Goal: Transaction & Acquisition: Subscribe to service/newsletter

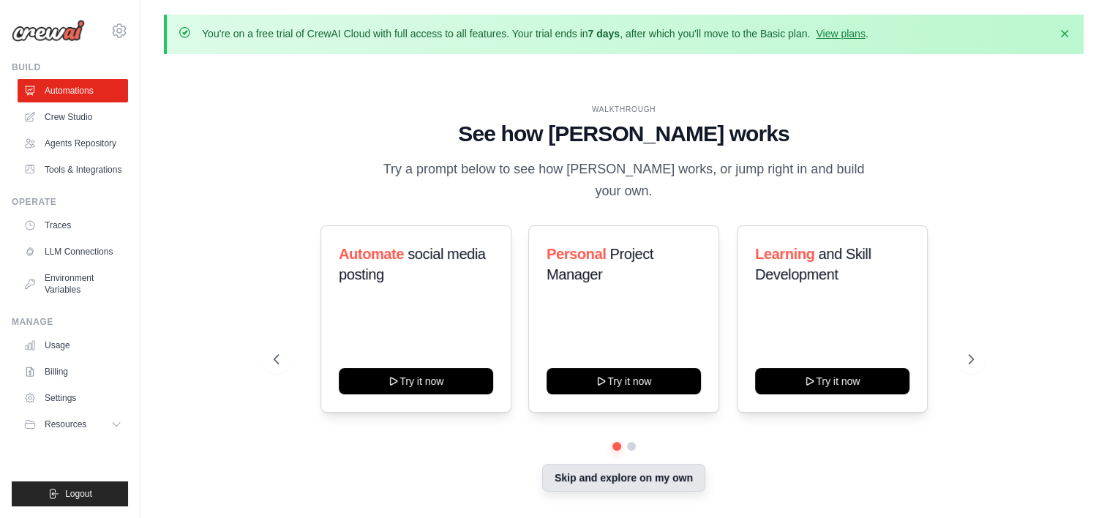
click at [621, 475] on button "Skip and explore on my own" at bounding box center [623, 478] width 163 height 28
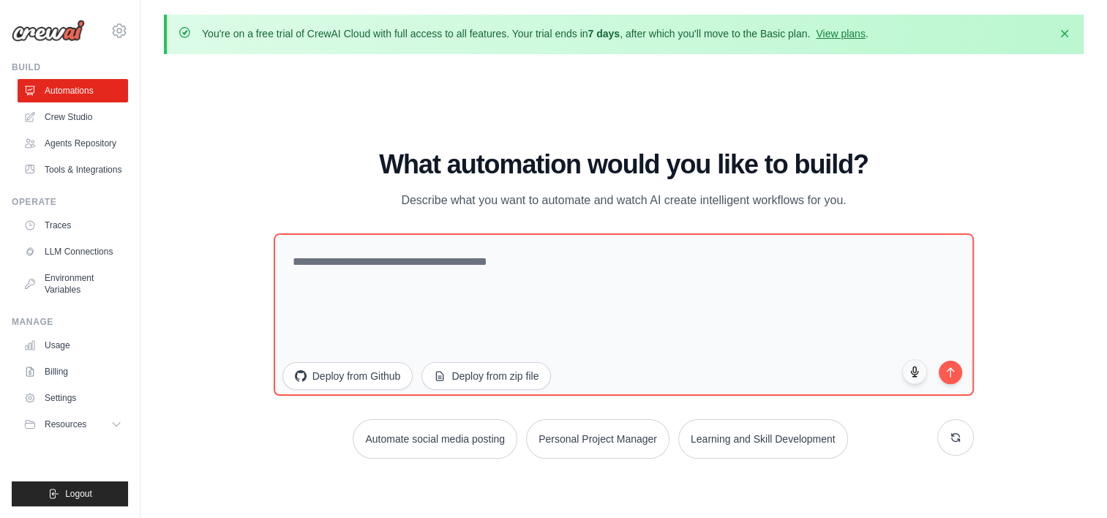
drag, startPoint x: 443, startPoint y: 176, endPoint x: 407, endPoint y: 170, distance: 37.1
drag, startPoint x: 407, startPoint y: 170, endPoint x: 328, endPoint y: 152, distance: 81.1
click at [328, 152] on h1 "What automation would you like to build?" at bounding box center [624, 164] width 701 height 29
click at [846, 38] on link "View plans" at bounding box center [840, 34] width 49 height 12
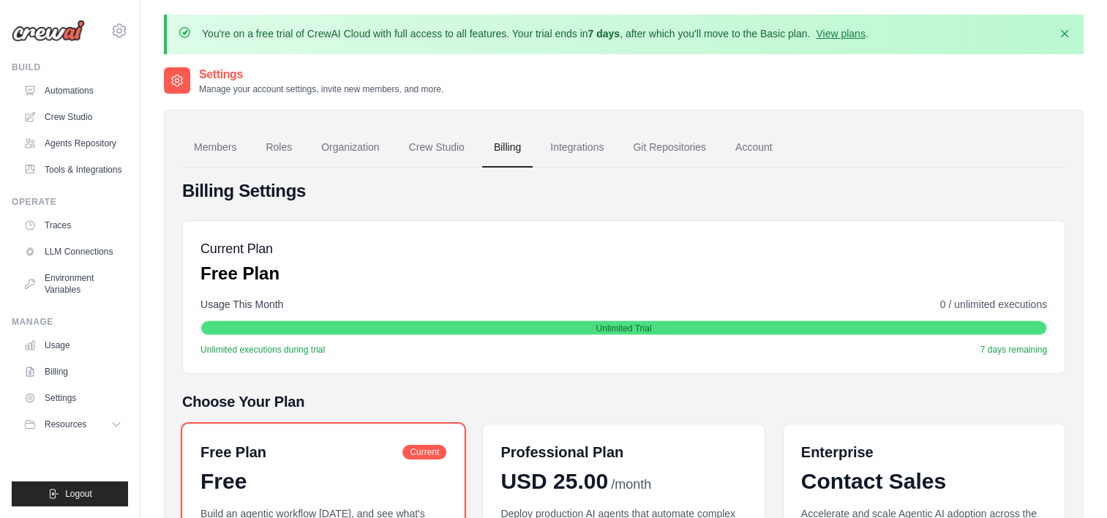
drag, startPoint x: 678, startPoint y: 214, endPoint x: 650, endPoint y: 218, distance: 28.2
drag, startPoint x: 650, startPoint y: 218, endPoint x: 507, endPoint y: 214, distance: 142.7
click at [507, 214] on div "Billing Settings Current Plan Free Plan Usage This Month 0 / unlimited executio…" at bounding box center [623, 445] width 883 height 532
drag, startPoint x: 469, startPoint y: 282, endPoint x: 433, endPoint y: 282, distance: 35.9
click at [433, 282] on div "Current Plan Free Plan" at bounding box center [623, 262] width 847 height 47
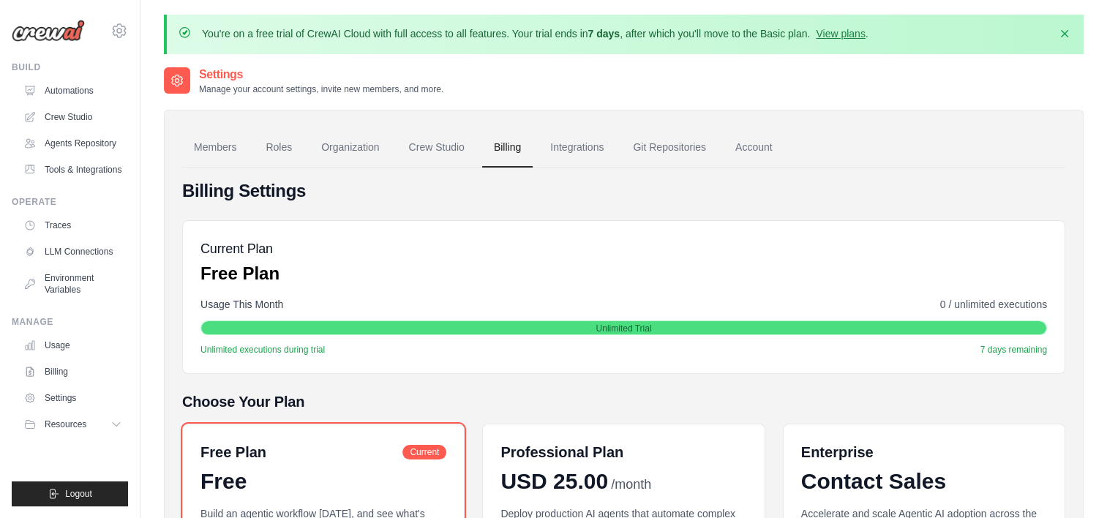
drag, startPoint x: 478, startPoint y: 243, endPoint x: 424, endPoint y: 236, distance: 54.6
click at [424, 236] on div "Current Plan Free Plan Usage This Month 0 / unlimited executions Unlimited Tria…" at bounding box center [623, 297] width 883 height 154
drag, startPoint x: 457, startPoint y: 187, endPoint x: 392, endPoint y: 187, distance: 64.4
click at [397, 187] on h4 "Billing Settings" at bounding box center [623, 190] width 883 height 23
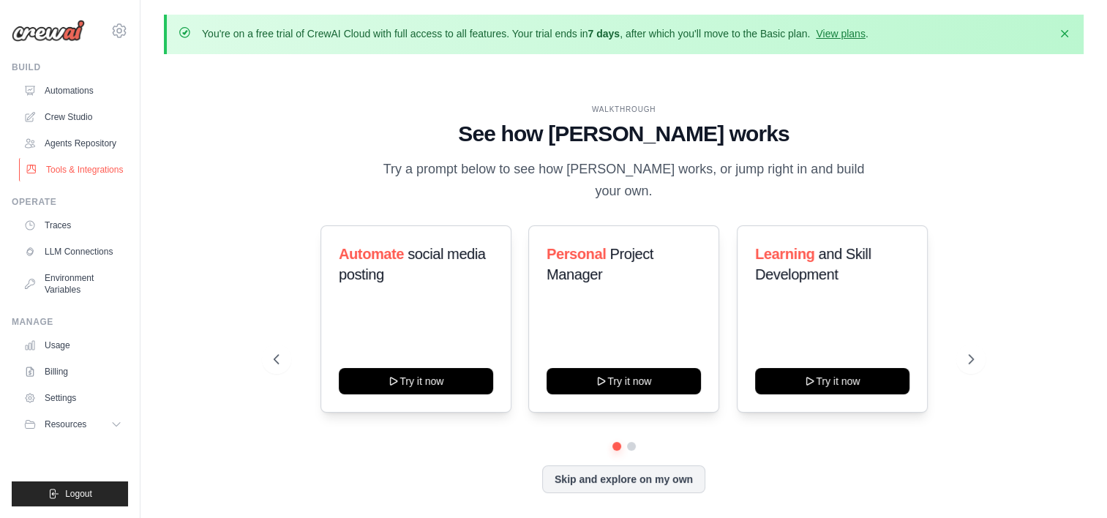
click at [96, 169] on link "Tools & Integrations" at bounding box center [74, 169] width 110 height 23
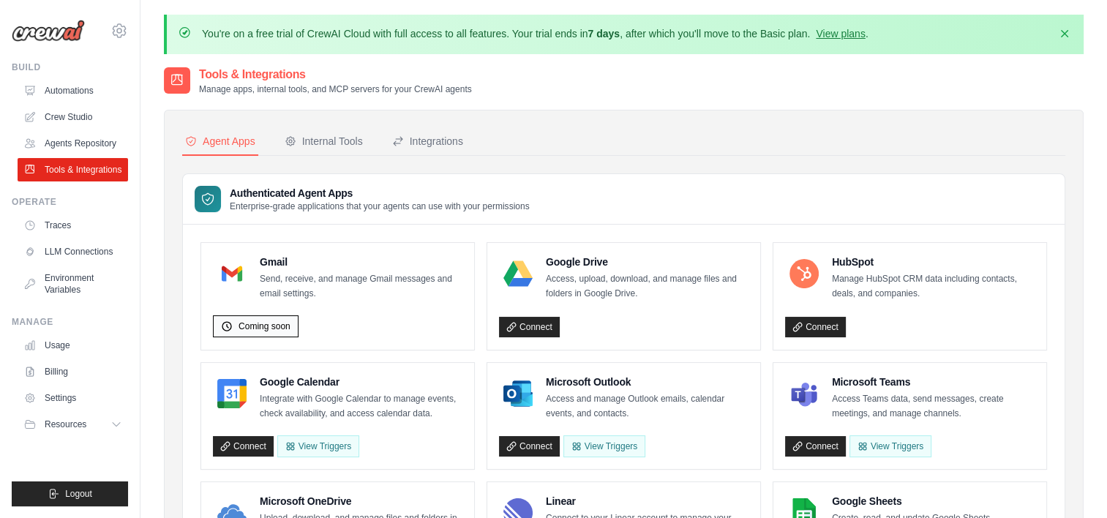
click at [284, 328] on span "Coming soon" at bounding box center [265, 327] width 52 height 12
drag, startPoint x: 585, startPoint y: 214, endPoint x: 538, endPoint y: 212, distance: 47.6
click at [538, 212] on div "Authenticated Agent Apps Enterprise-grade applications that your agents can use…" at bounding box center [624, 199] width 882 height 50
drag, startPoint x: 550, startPoint y: 199, endPoint x: 467, endPoint y: 193, distance: 83.6
click at [467, 193] on h3 "Authenticated Agent Apps" at bounding box center [380, 193] width 300 height 15
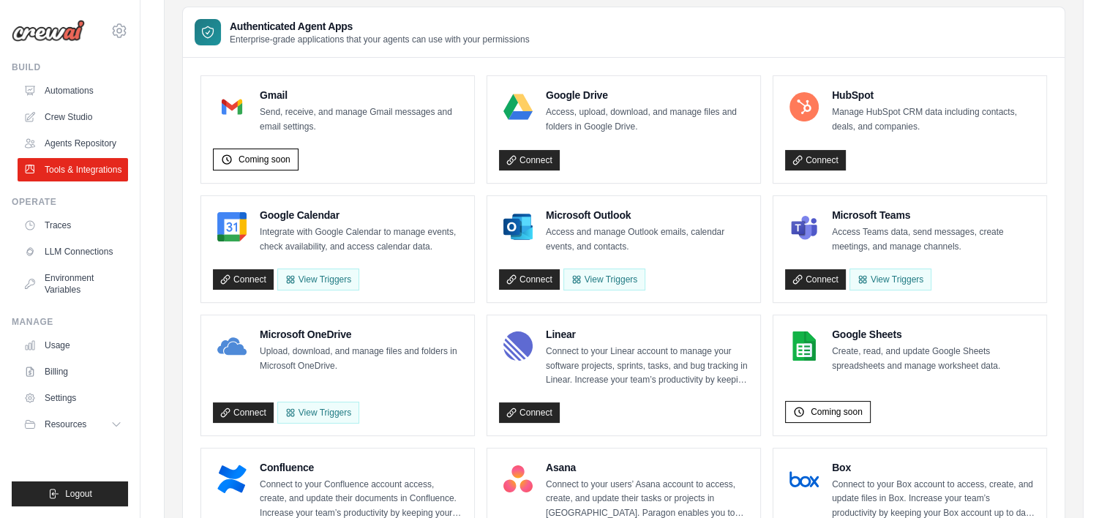
scroll to position [146, 0]
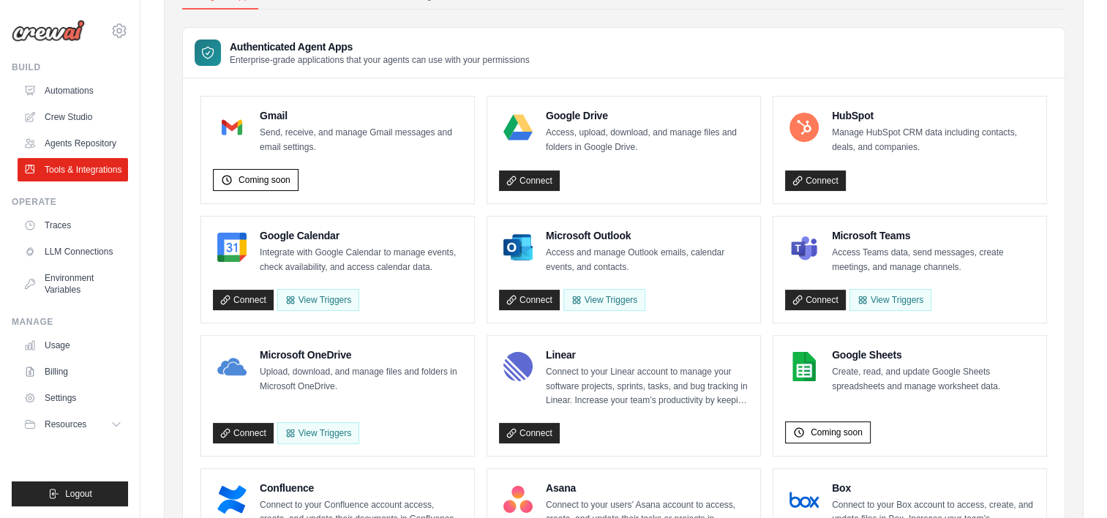
drag, startPoint x: 615, startPoint y: 116, endPoint x: 588, endPoint y: 100, distance: 30.5
click at [590, 100] on div "Google Drive Access, upload, download, and manage files and folders in Google D…" at bounding box center [623, 150] width 273 height 107
click at [233, 296] on link "Connect" at bounding box center [243, 300] width 61 height 20
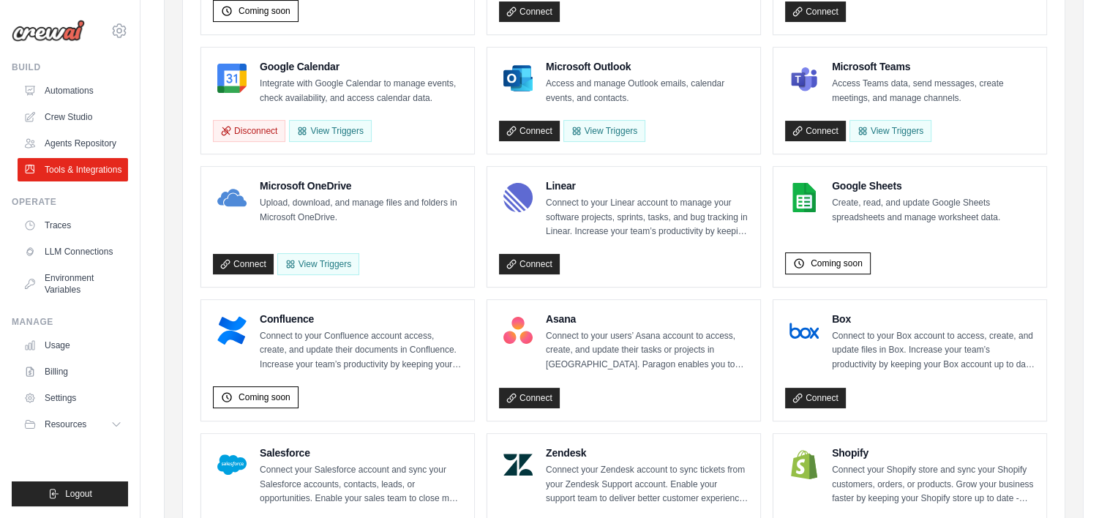
scroll to position [293, 0]
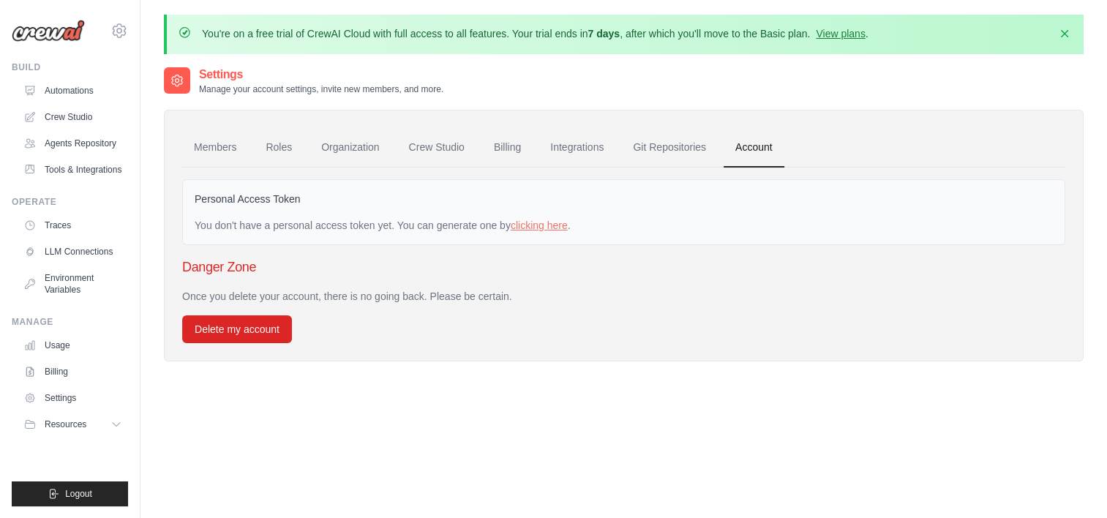
drag, startPoint x: 659, startPoint y: 254, endPoint x: 604, endPoint y: 243, distance: 55.3
click at [604, 243] on div "Personal Access Token You don't have a personal access token yet. You can gener…" at bounding box center [623, 212] width 883 height 66
click at [541, 222] on link "clicking here" at bounding box center [539, 226] width 57 height 12
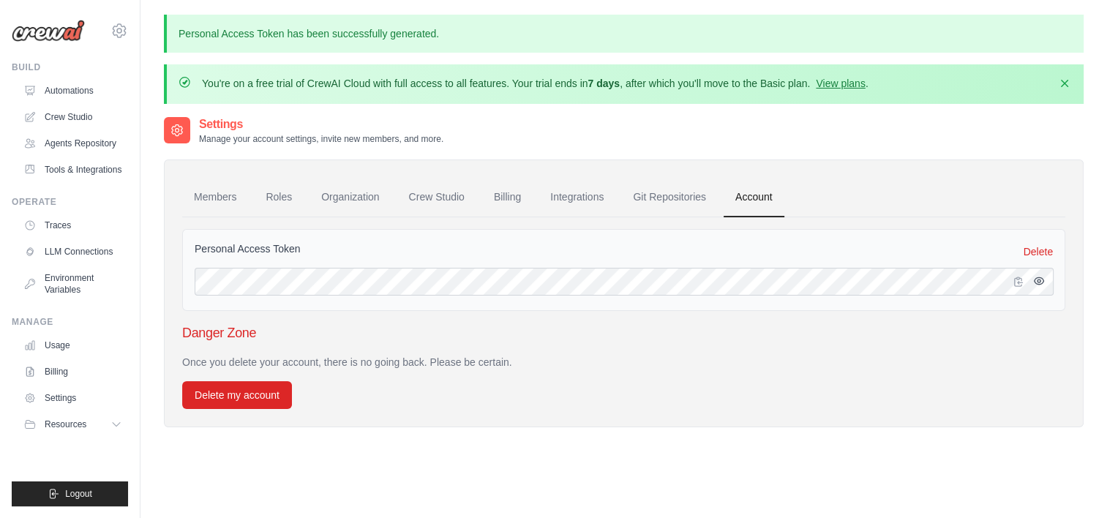
click at [1036, 280] on icon "button" at bounding box center [1039, 281] width 12 height 12
click at [1018, 281] on icon "button" at bounding box center [1018, 281] width 8 height 9
drag, startPoint x: 768, startPoint y: 401, endPoint x: 724, endPoint y: 386, distance: 46.5
click at [724, 386] on div "Once you delete your account, there is no going back. Please be certain. Delete…" at bounding box center [623, 382] width 883 height 54
click at [64, 85] on link "Automations" at bounding box center [74, 90] width 110 height 23
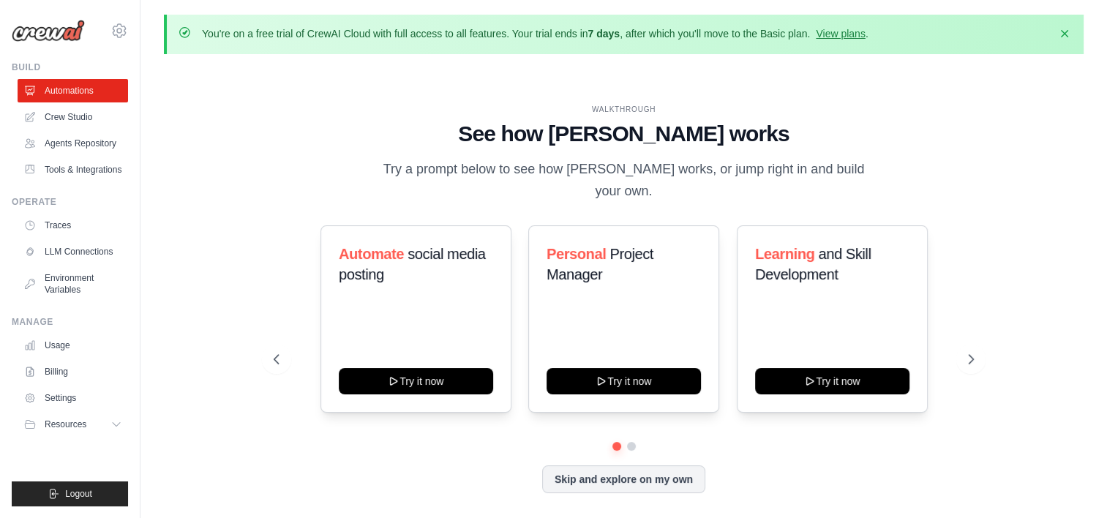
drag, startPoint x: 386, startPoint y: 61, endPoint x: 281, endPoint y: 56, distance: 105.5
click at [281, 56] on div "You're on a free trial of CrewAI Cloud with full access to all features. Your t…" at bounding box center [623, 285] width 967 height 540
click at [80, 372] on link "Billing" at bounding box center [74, 371] width 110 height 23
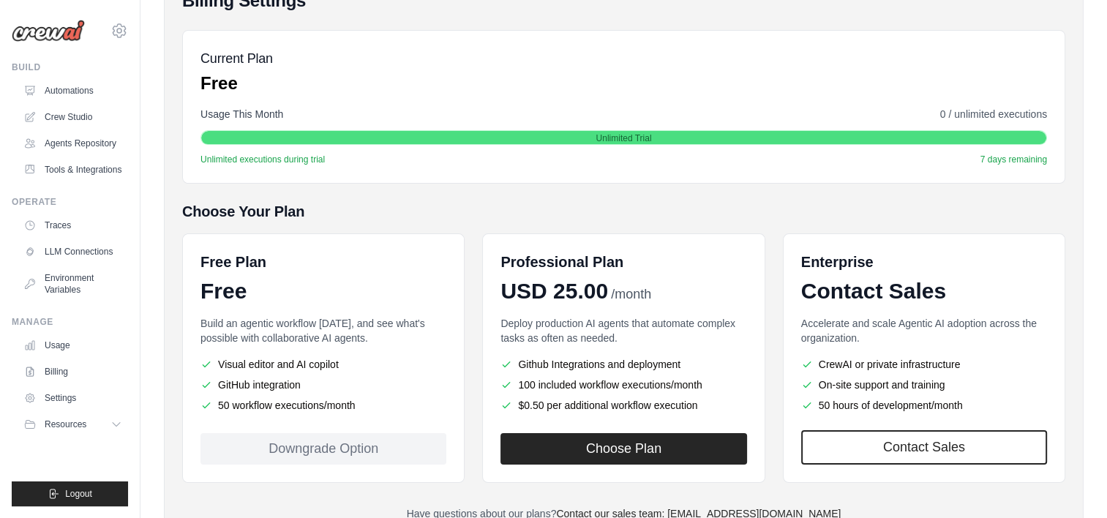
scroll to position [220, 0]
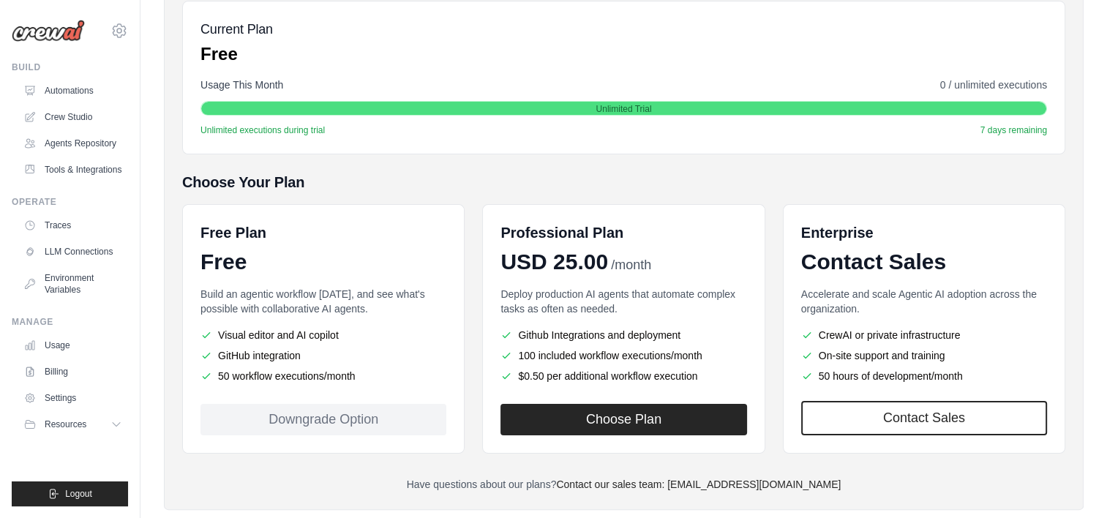
drag, startPoint x: 554, startPoint y: 186, endPoint x: 524, endPoint y: 190, distance: 30.2
drag, startPoint x: 524, startPoint y: 190, endPoint x: 321, endPoint y: 170, distance: 203.6
click at [321, 170] on div "Billing Settings Current Plan Free Usage This Month 0 / unlimited executions Un…" at bounding box center [623, 226] width 883 height 532
drag, startPoint x: 727, startPoint y: 175, endPoint x: 670, endPoint y: 174, distance: 57.8
click at [670, 174] on h5 "Choose Your Plan" at bounding box center [623, 182] width 883 height 20
